Goal: Answer question/provide support

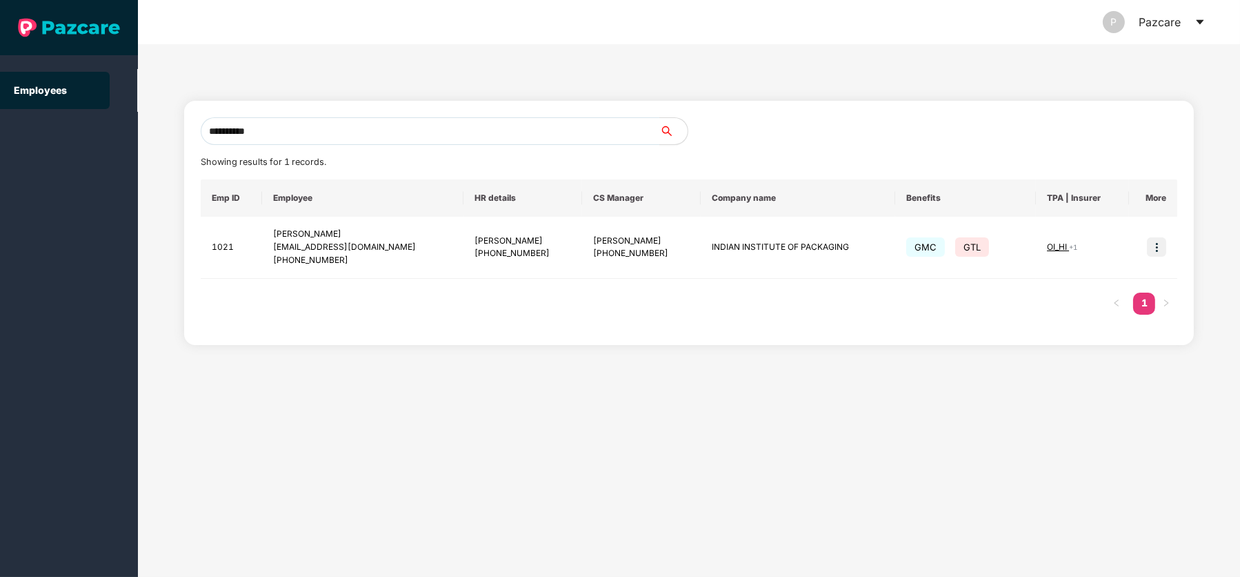
click at [1201, 28] on div "P Pazcare" at bounding box center [1154, 22] width 103 height 44
click at [1198, 18] on icon "caret-down" at bounding box center [1200, 22] width 11 height 11
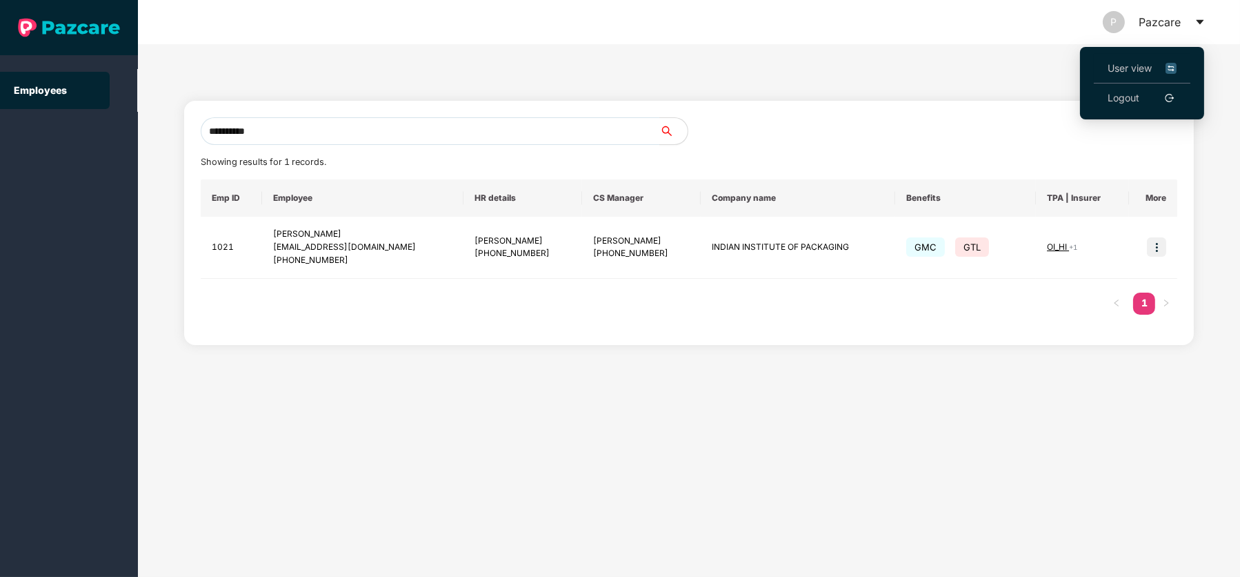
click at [1134, 69] on span "User view" at bounding box center [1142, 68] width 69 height 15
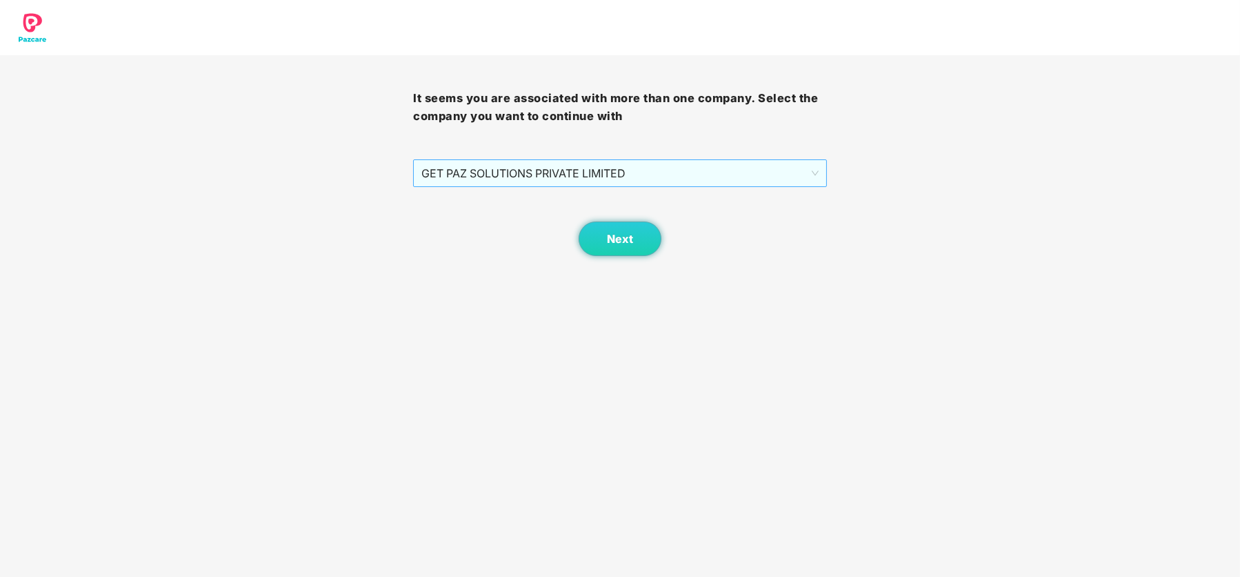
click at [686, 177] on span "GET PAZ SOLUTIONS PRIVATE LIMITED" at bounding box center [620, 173] width 397 height 26
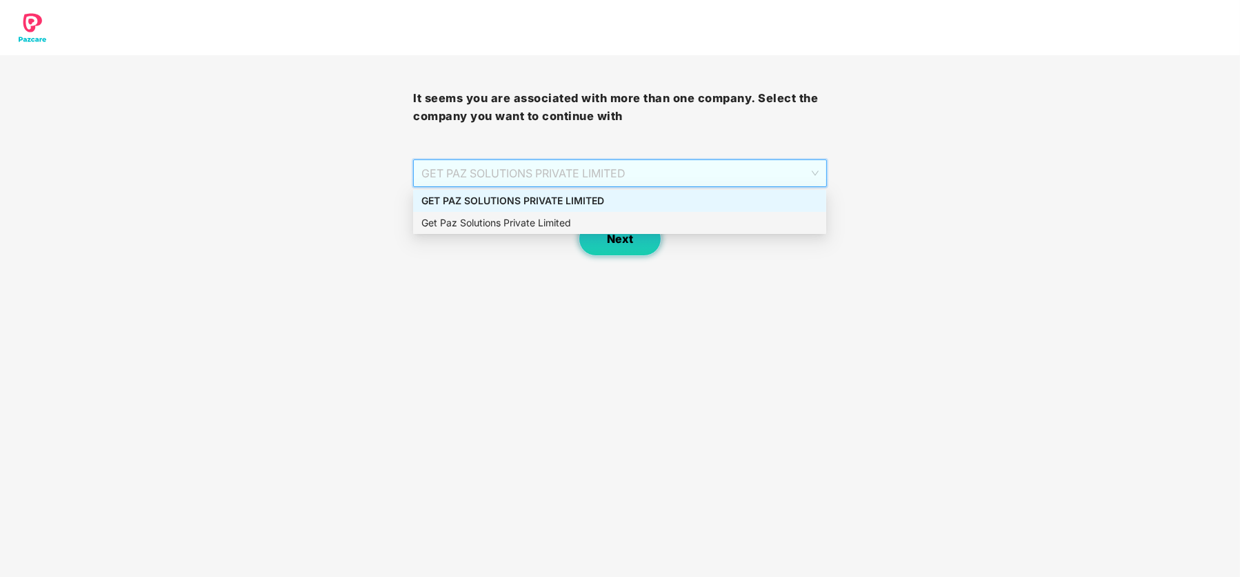
click at [629, 249] on button "Next" at bounding box center [620, 238] width 83 height 34
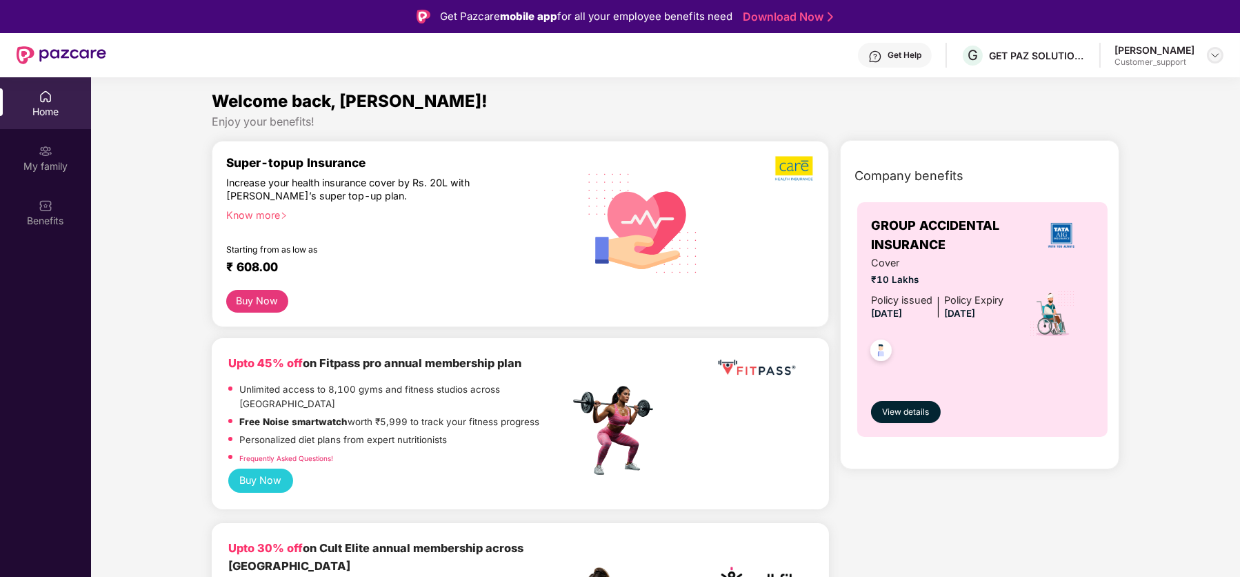
click at [1218, 59] on img at bounding box center [1215, 55] width 11 height 11
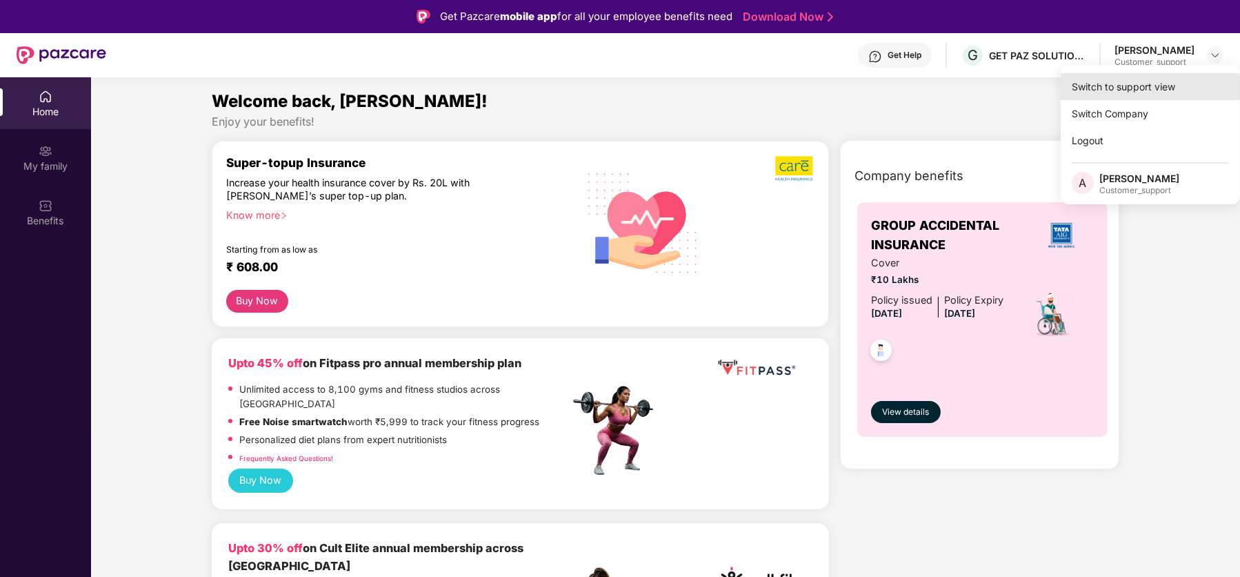
click at [1154, 92] on div "Switch to support view" at bounding box center [1150, 86] width 179 height 27
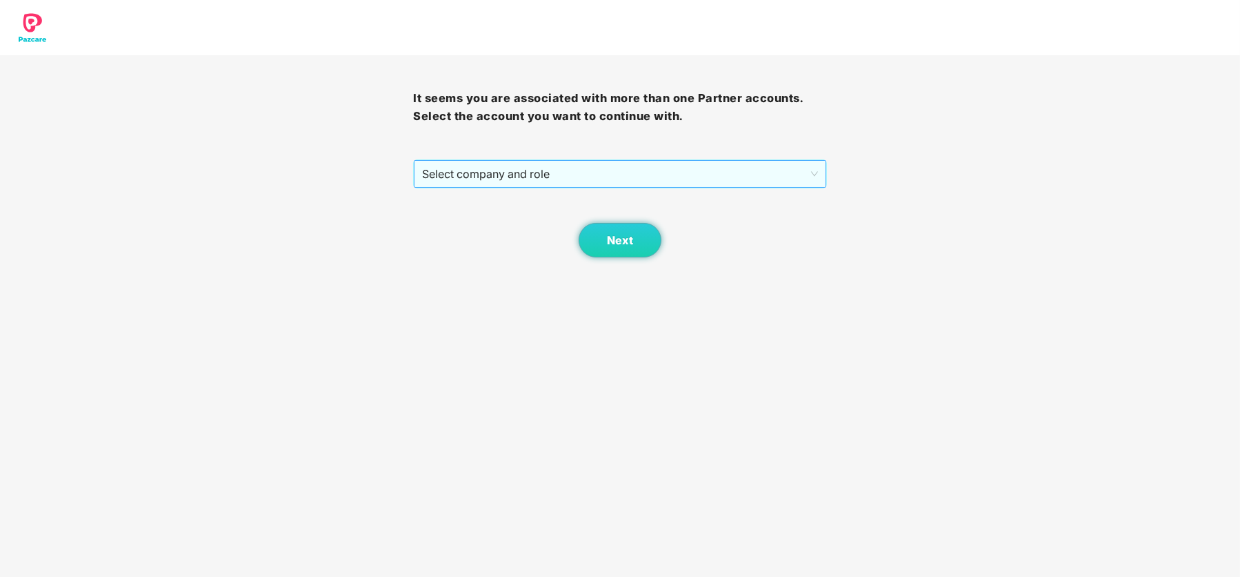
click at [639, 170] on span "Select company and role" at bounding box center [619, 174] width 395 height 26
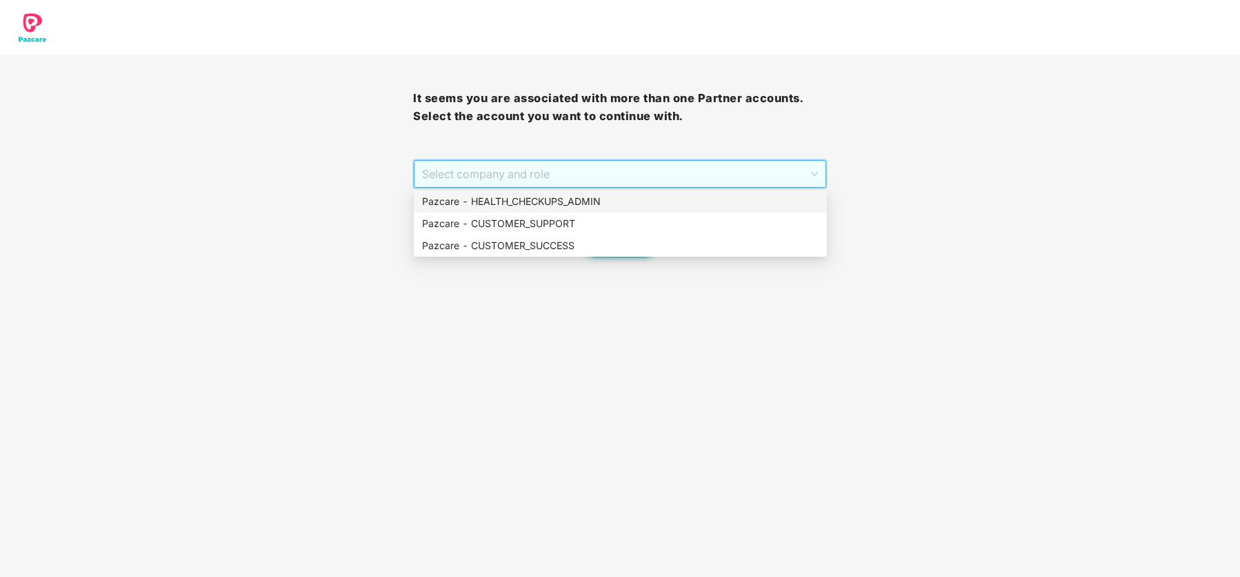
click at [603, 205] on div "Pazcare - HEALTH_CHECKUPS_ADMIN" at bounding box center [620, 201] width 397 height 15
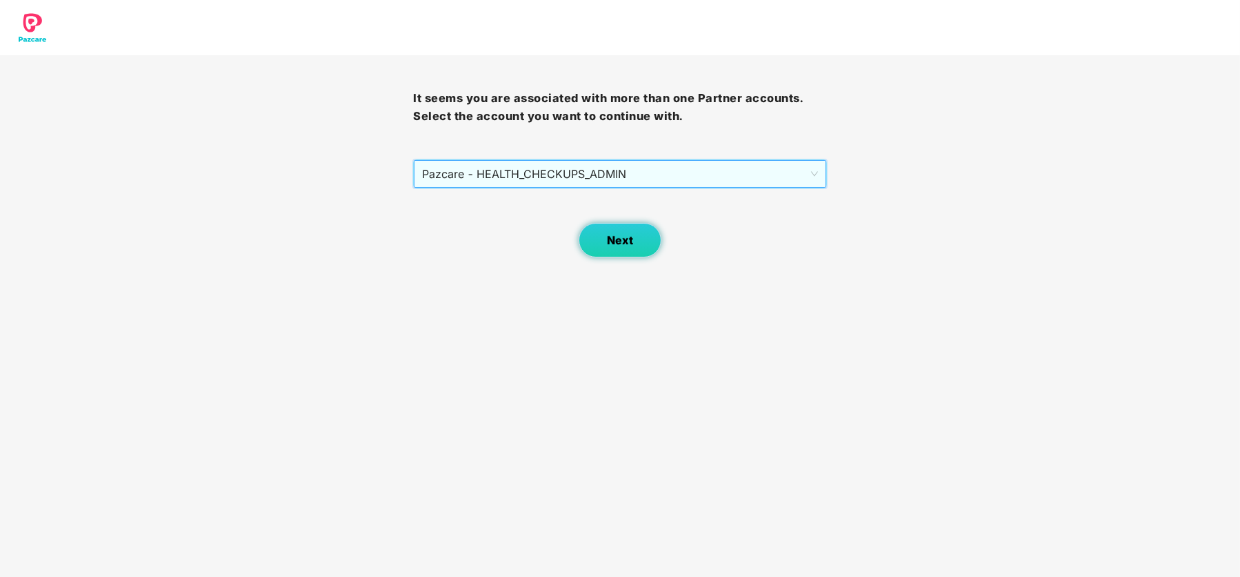
click at [624, 238] on span "Next" at bounding box center [620, 240] width 26 height 13
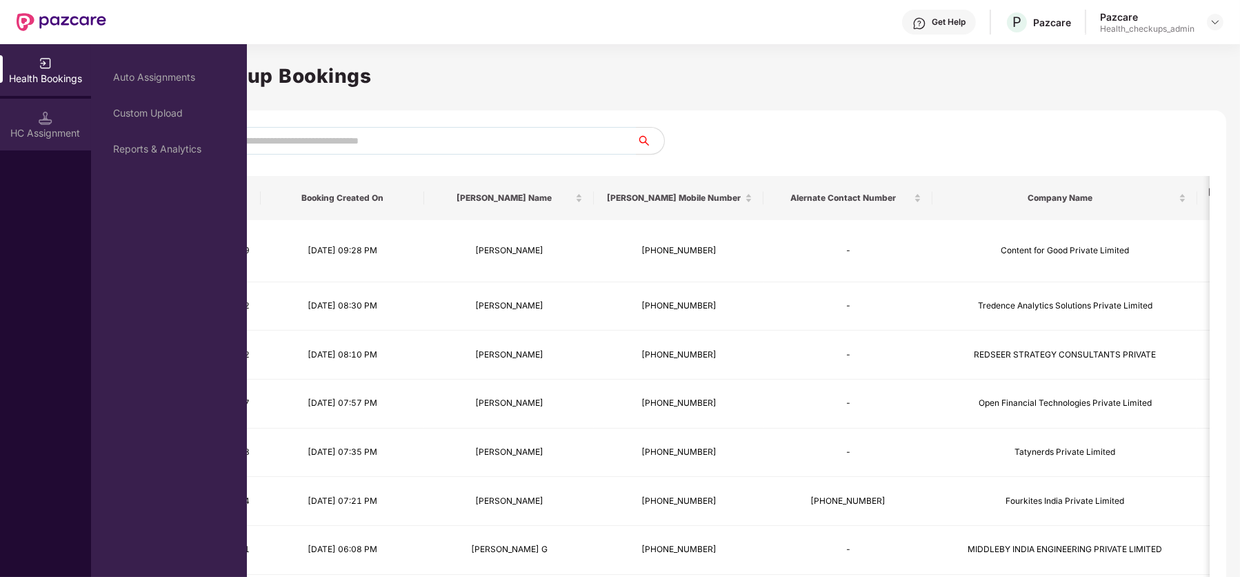
click at [40, 125] on div "HC Assignment" at bounding box center [45, 125] width 91 height 52
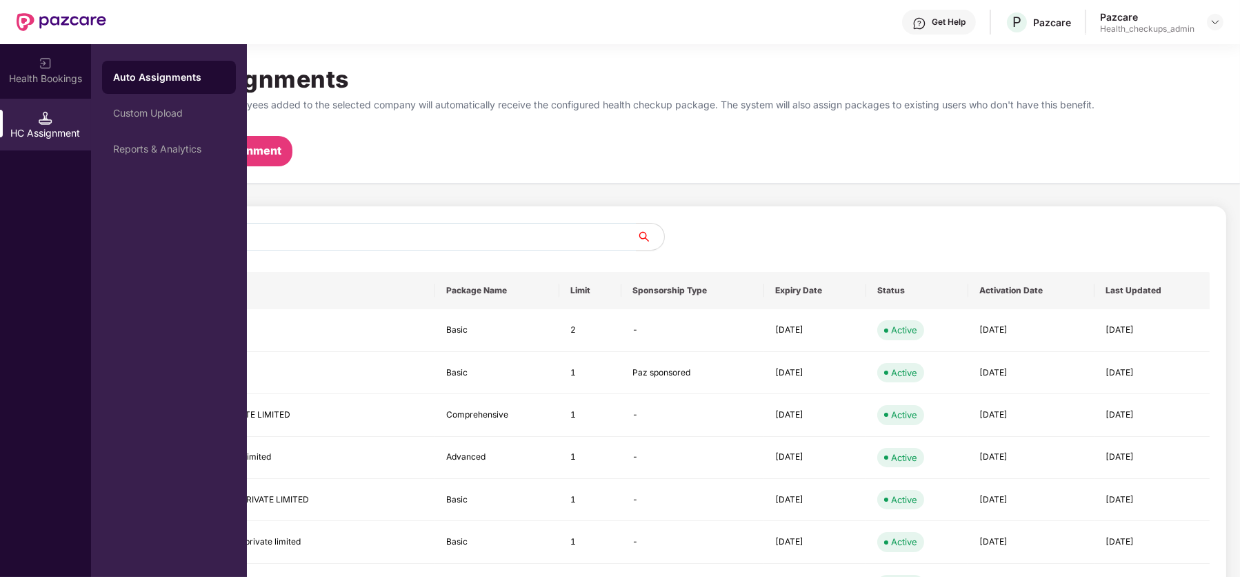
click at [179, 68] on div "Auto Assignments" at bounding box center [169, 77] width 134 height 33
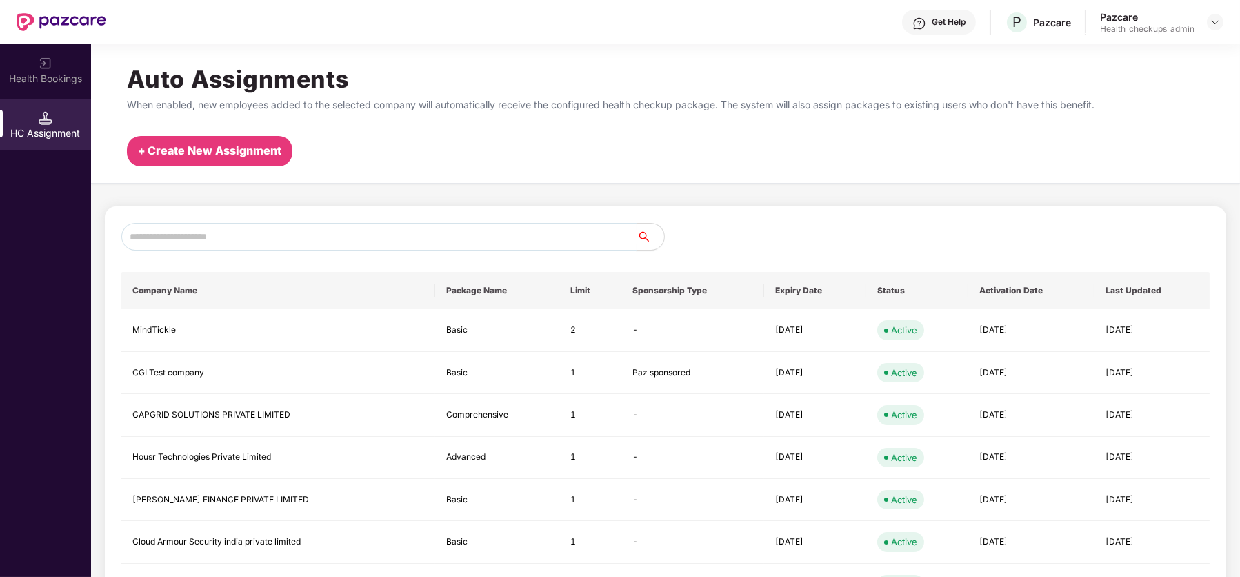
click at [255, 227] on input "text" at bounding box center [378, 237] width 515 height 28
type input "*"
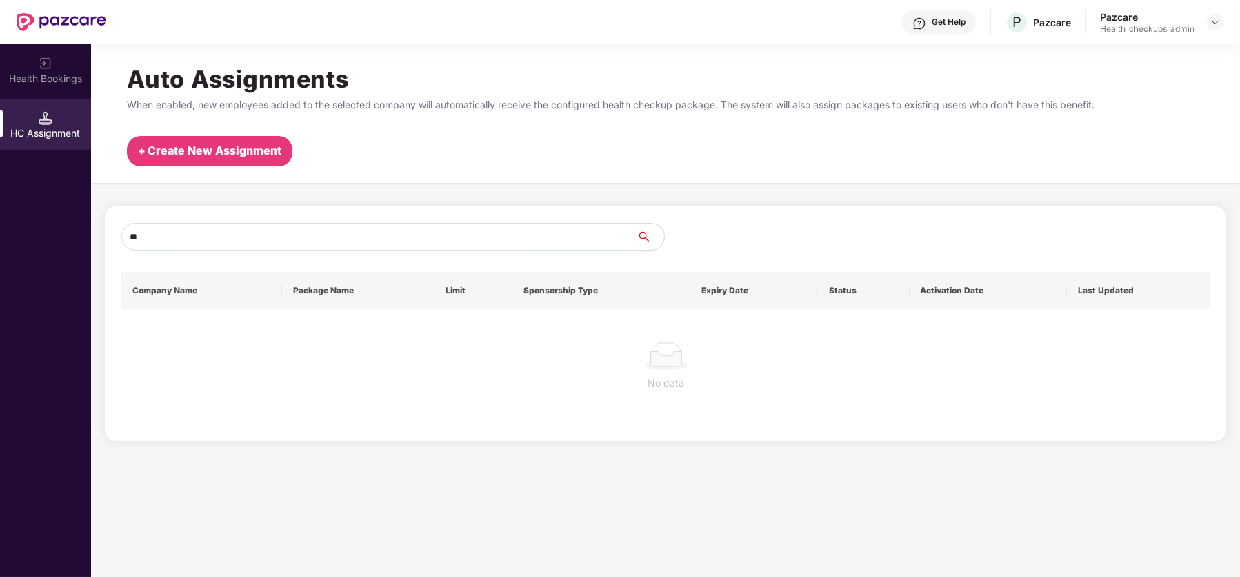
type input "*"
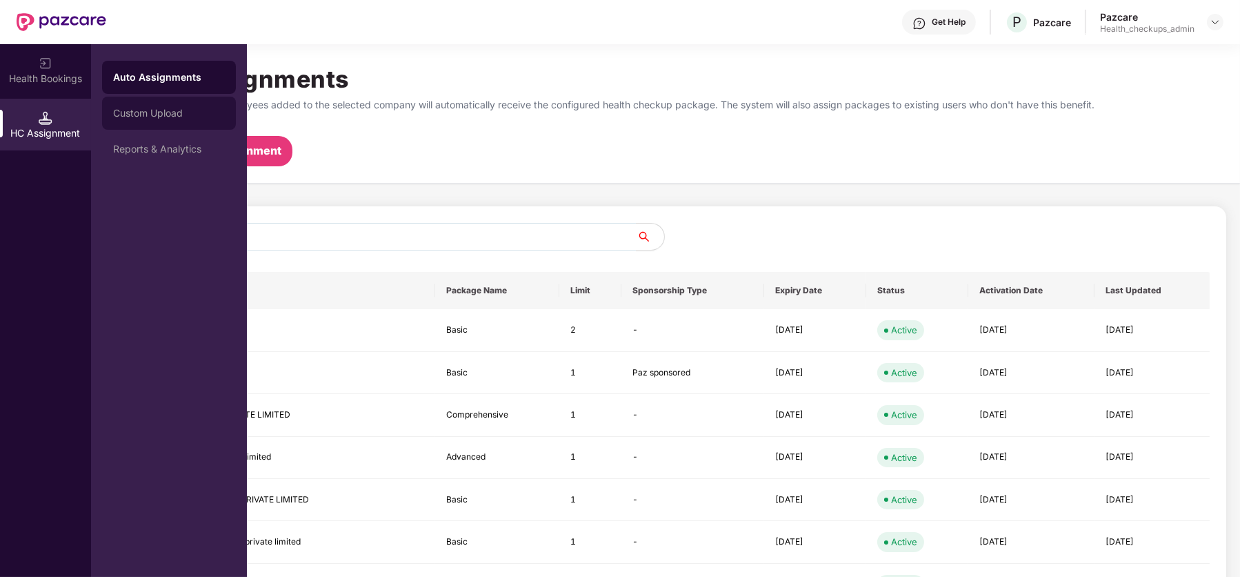
click at [162, 118] on div "Custom Upload" at bounding box center [169, 113] width 112 height 11
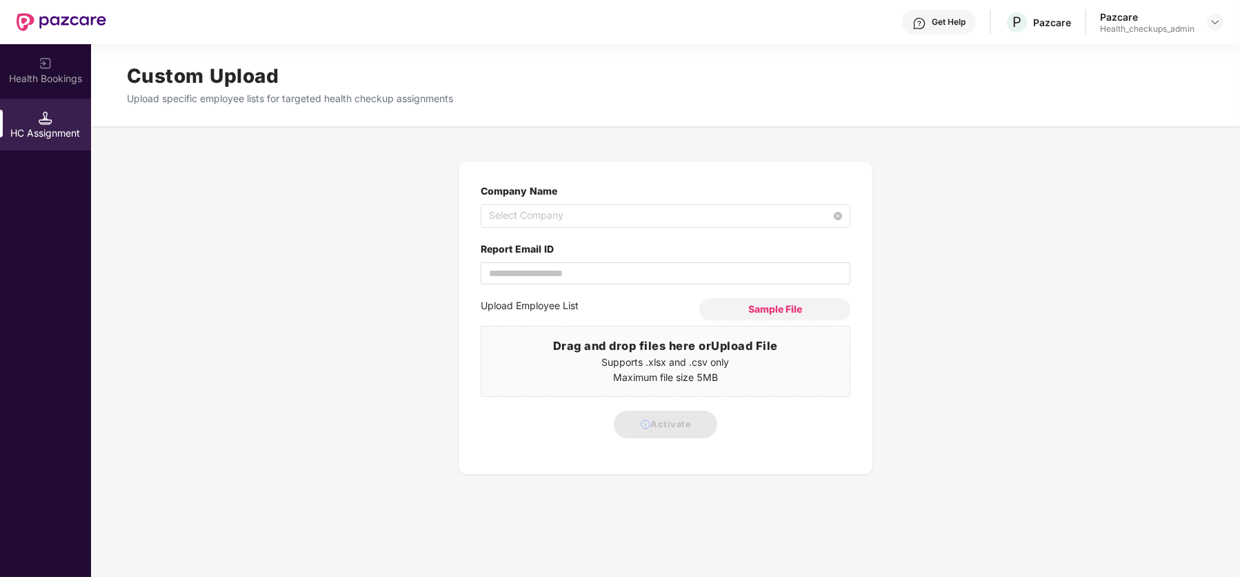
click at [539, 211] on span "Select Company" at bounding box center [665, 216] width 353 height 22
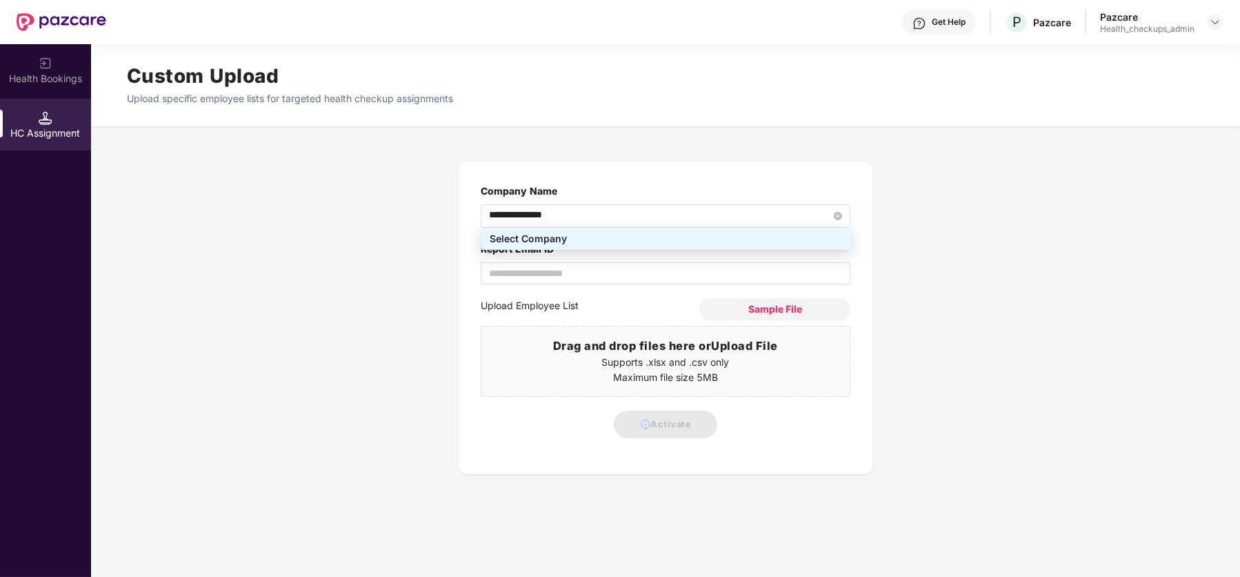
type input "**********"
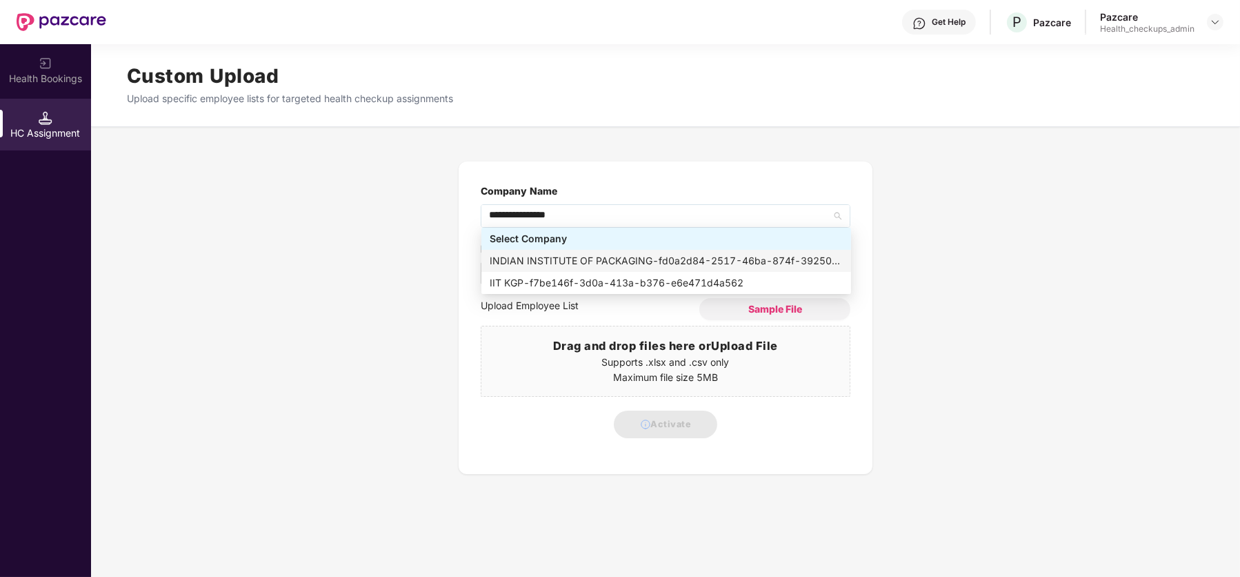
click at [644, 266] on div "INDIAN INSTITUTE OF PACKAGING - fd0a2d84-2517-46ba-874f-39250eac65f3" at bounding box center [666, 260] width 353 height 15
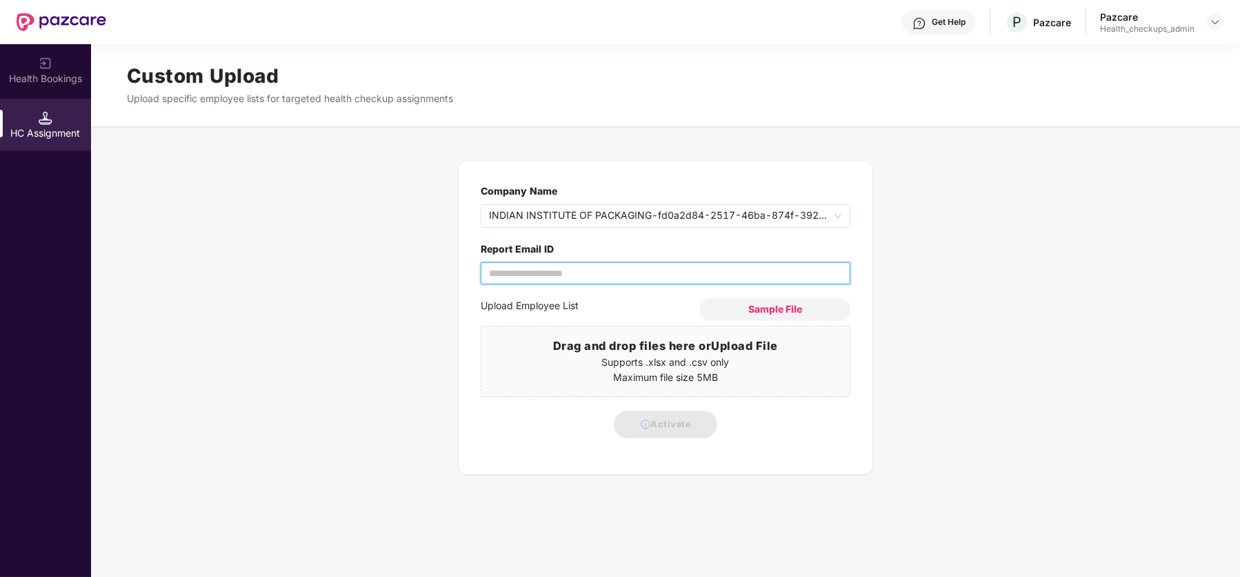
click at [571, 273] on input "Report Email ID" at bounding box center [666, 273] width 370 height 22
type input "**********"
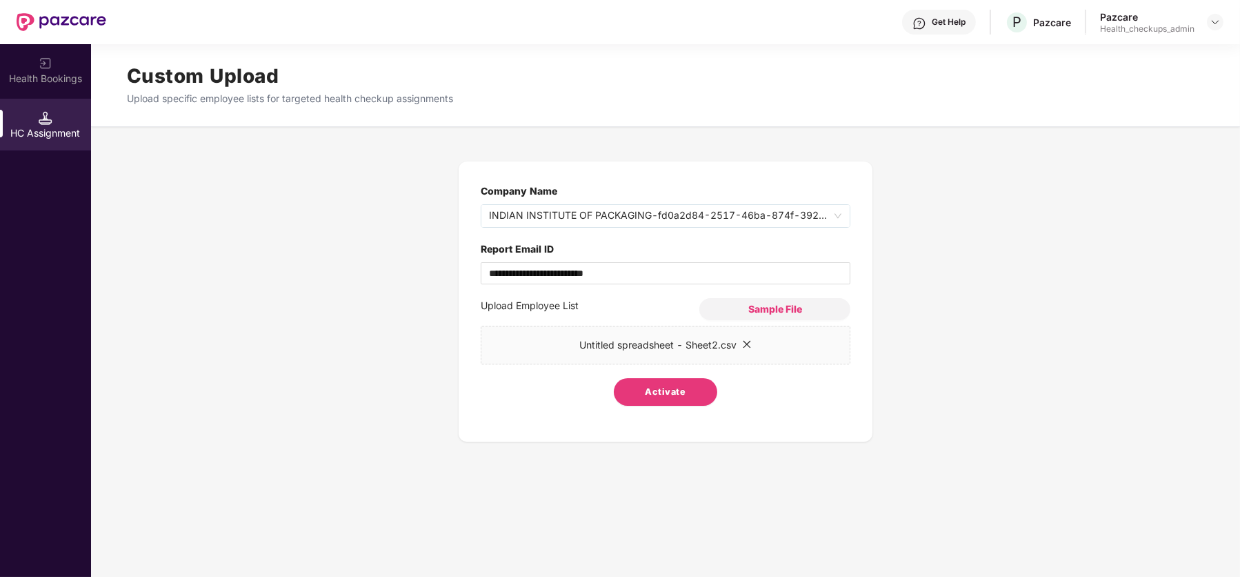
click at [681, 387] on span "Activate" at bounding box center [666, 392] width 41 height 14
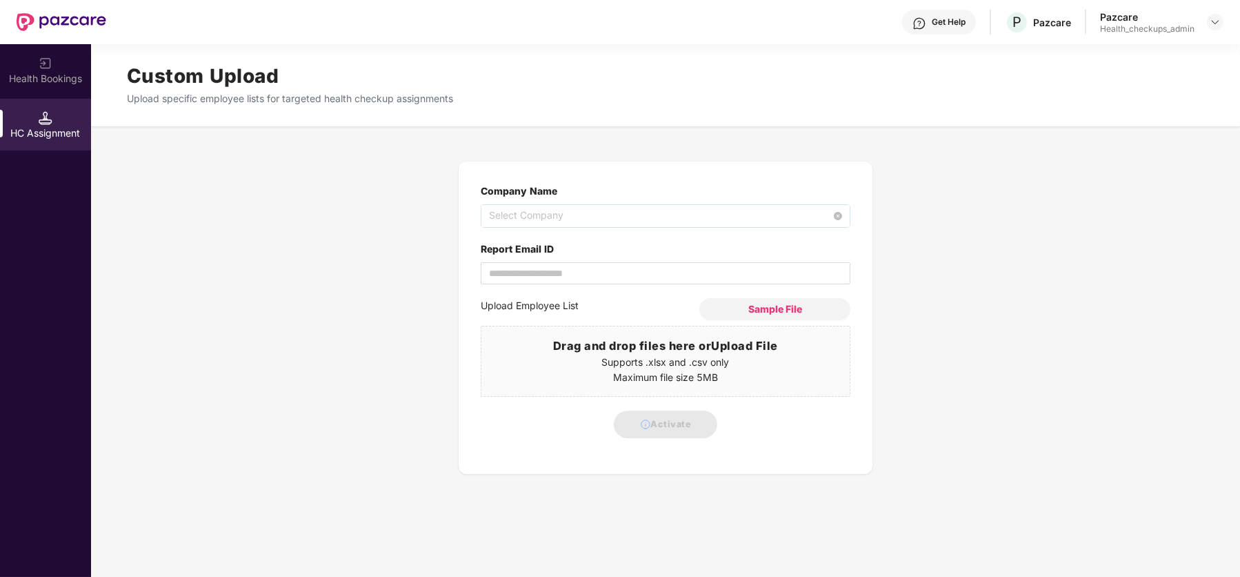
click at [553, 212] on span "Select Company" at bounding box center [665, 216] width 353 height 22
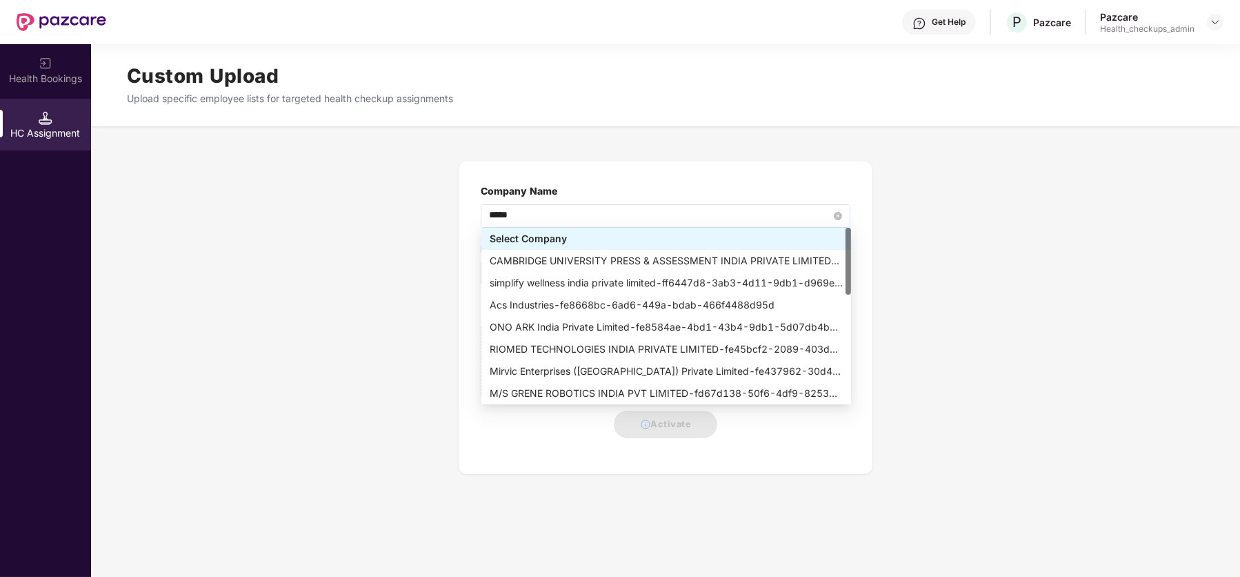
type input "******"
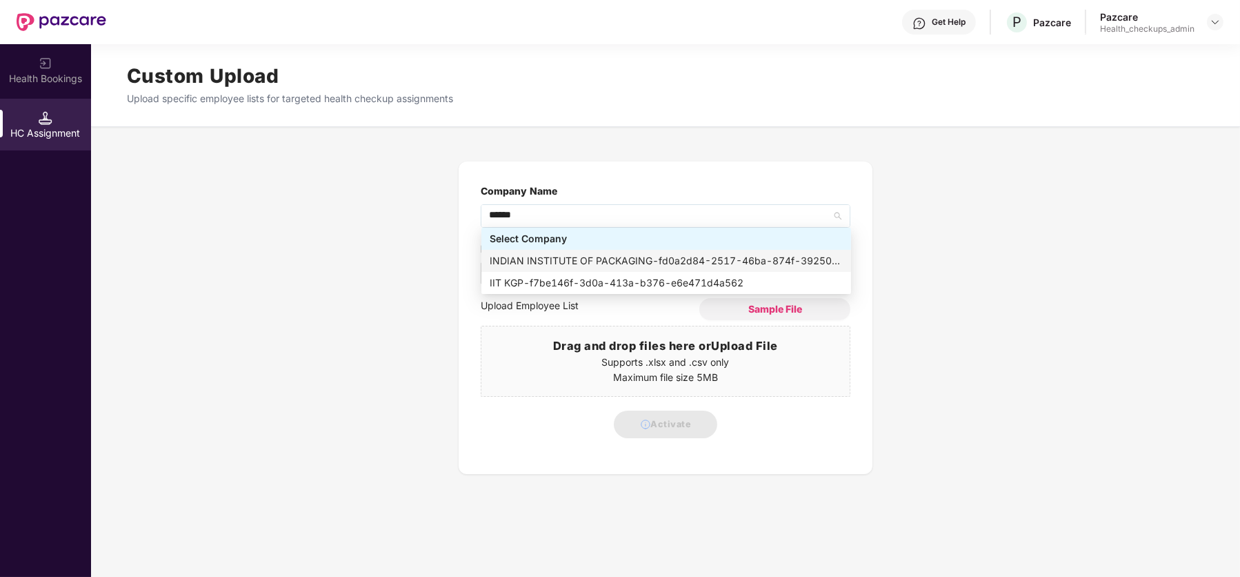
click at [590, 257] on div "INDIAN INSTITUTE OF PACKAGING - fd0a2d84-2517-46ba-874f-39250eac65f3" at bounding box center [666, 260] width 353 height 15
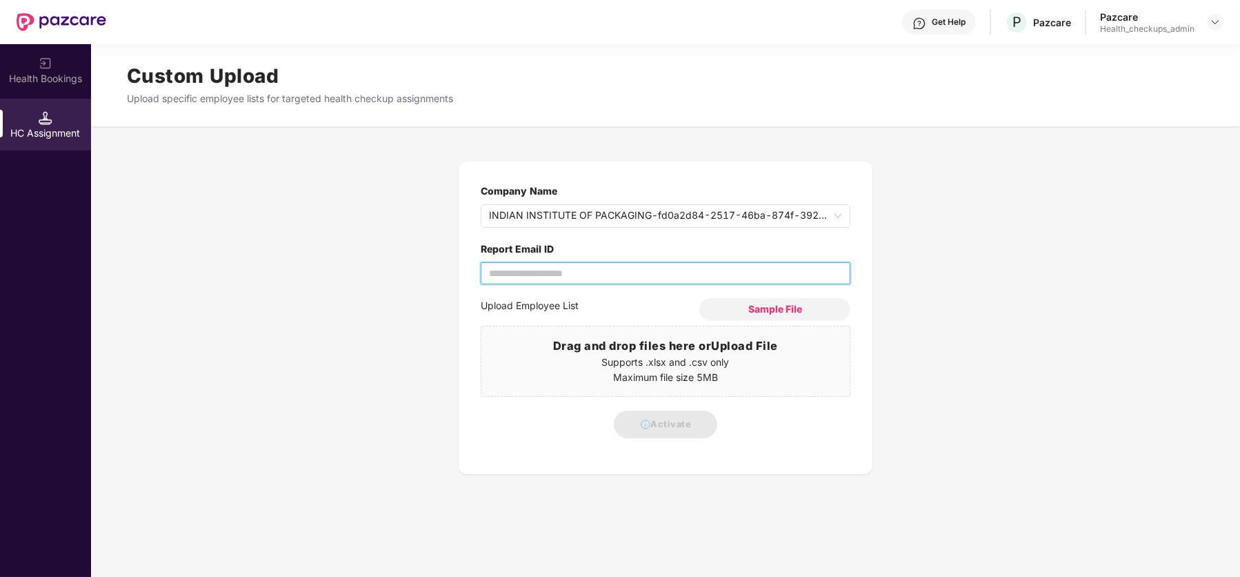
click at [553, 269] on input "Report Email ID" at bounding box center [666, 273] width 370 height 22
type input "**********"
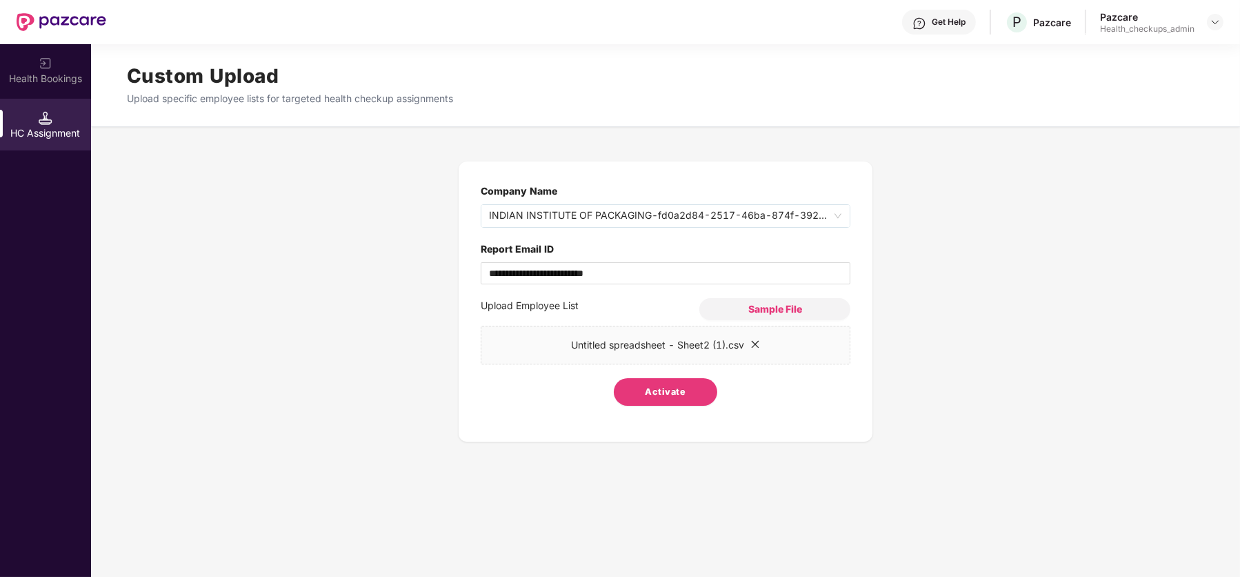
click at [690, 389] on button "Activate" at bounding box center [665, 392] width 103 height 28
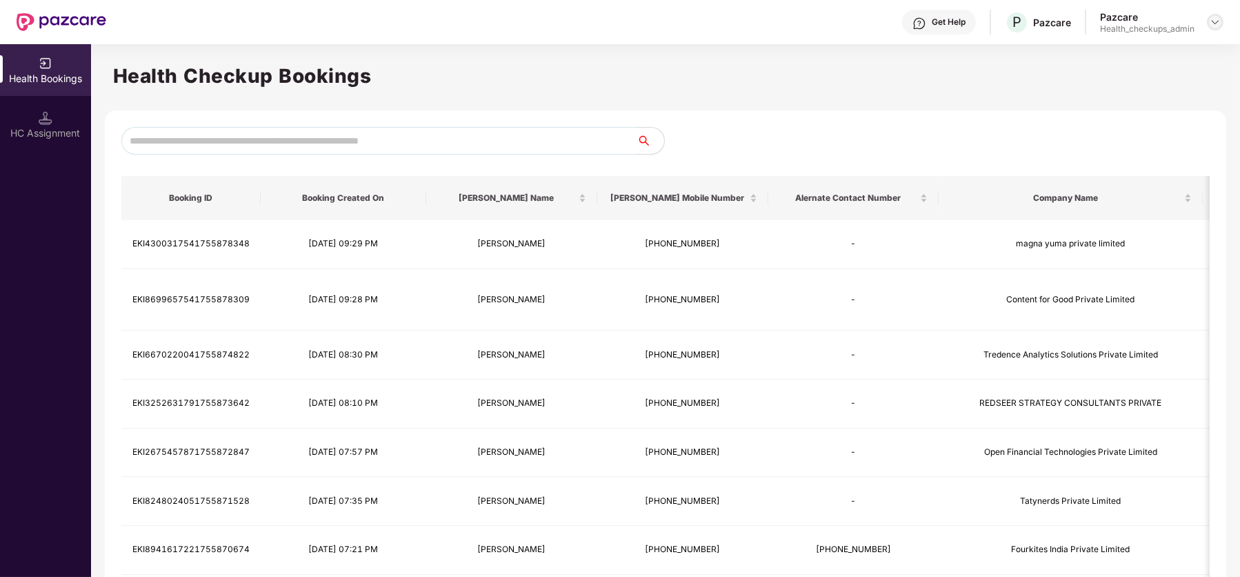
click at [1218, 24] on img at bounding box center [1215, 22] width 11 height 11
click at [1143, 75] on div "Switch Partner" at bounding box center [1151, 80] width 179 height 27
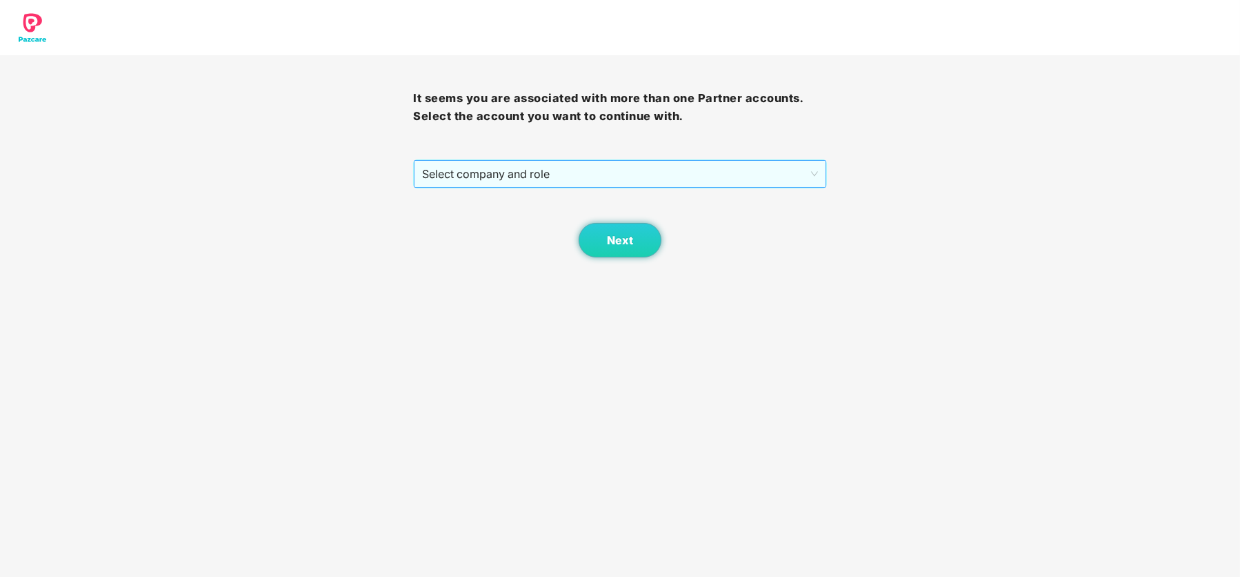
click at [729, 163] on span "Select company and role" at bounding box center [619, 174] width 395 height 26
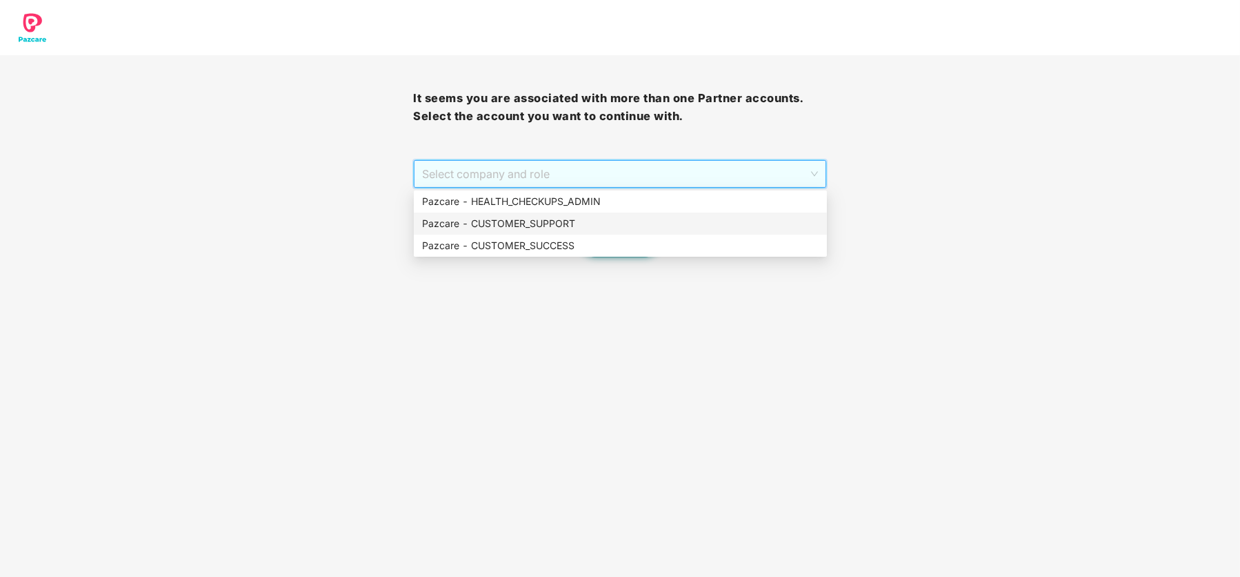
click at [597, 221] on div "Pazcare - CUSTOMER_SUPPORT" at bounding box center [620, 223] width 397 height 15
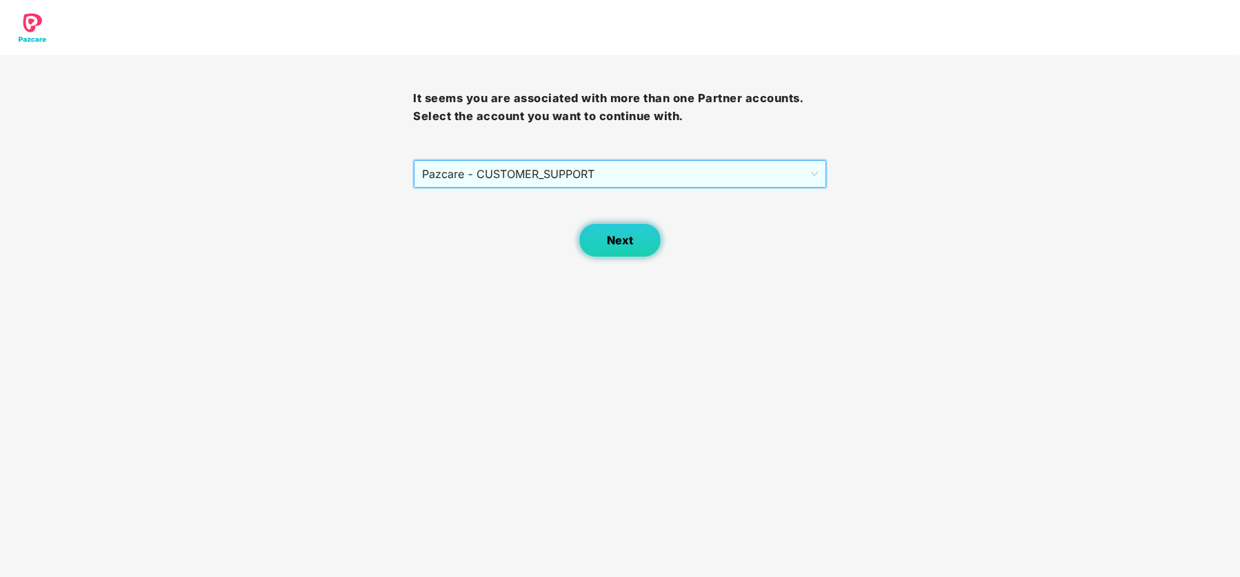
click at [622, 243] on span "Next" at bounding box center [620, 240] width 26 height 13
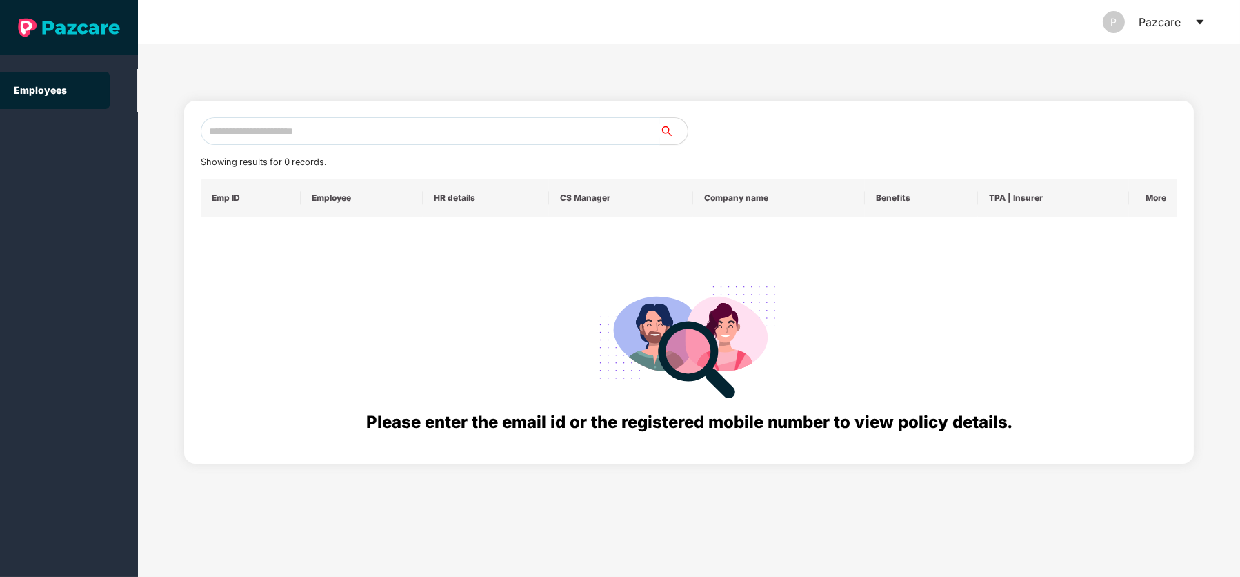
click at [271, 135] on input "text" at bounding box center [430, 131] width 459 height 28
paste input "**********"
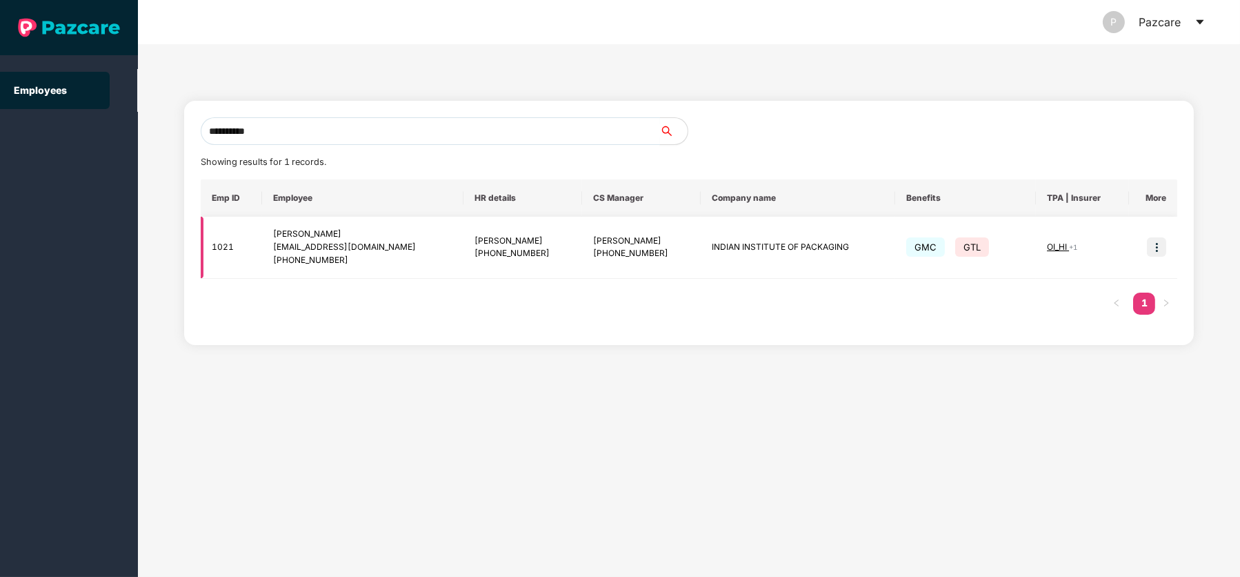
type input "**********"
drag, startPoint x: 272, startPoint y: 244, endPoint x: 369, endPoint y: 246, distance: 97.3
click at [369, 246] on td "[PERSON_NAME] [EMAIL_ADDRESS][DOMAIN_NAME] [PHONE_NUMBER]" at bounding box center [362, 248] width 201 height 62
copy div "[EMAIL_ADDRESS][DOMAIN_NAME]"
